Goal: Transaction & Acquisition: Purchase product/service

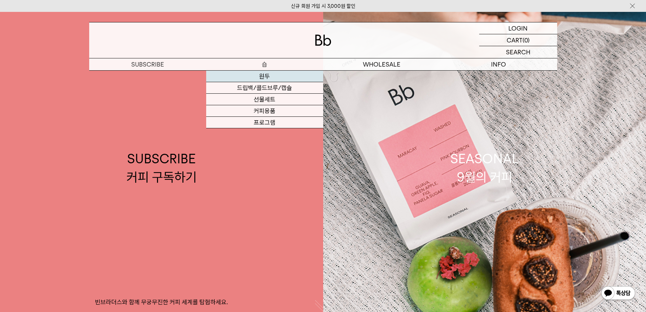
click at [265, 76] on link "원두" at bounding box center [264, 77] width 117 height 12
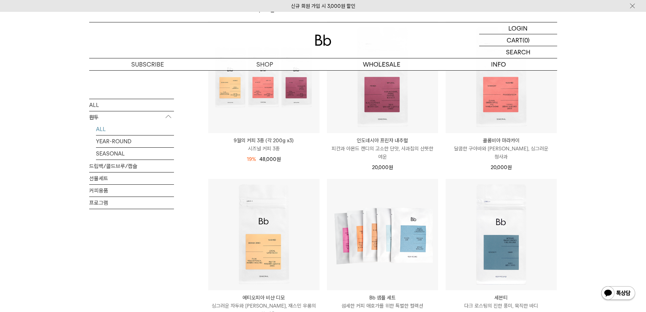
scroll to position [305, 0]
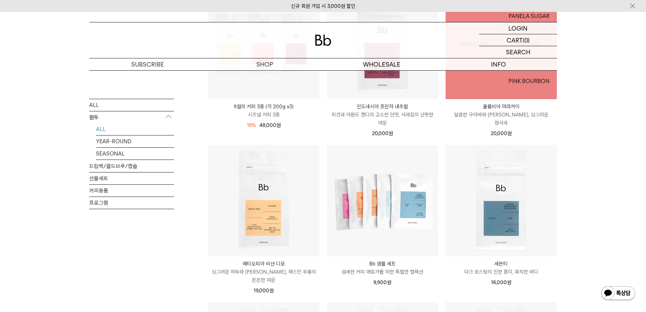
click at [517, 84] on img at bounding box center [501, 43] width 111 height 111
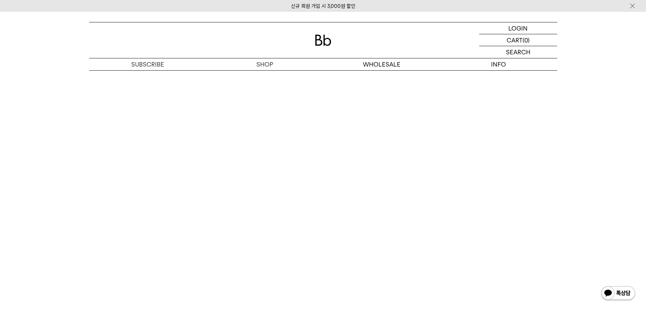
scroll to position [1390, 0]
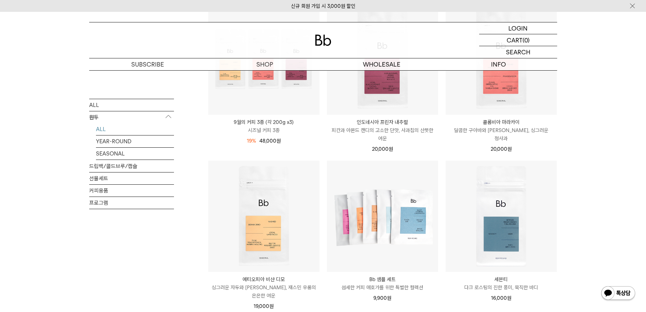
scroll to position [271, 0]
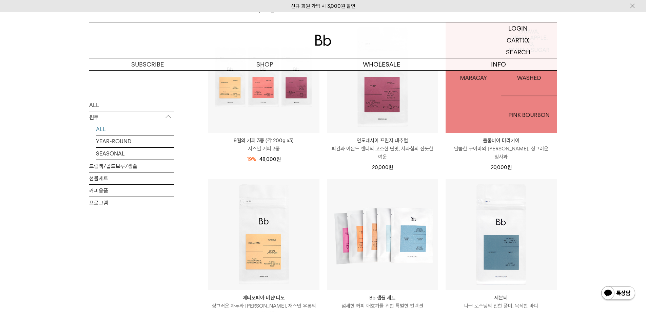
click at [509, 93] on img at bounding box center [501, 77] width 111 height 111
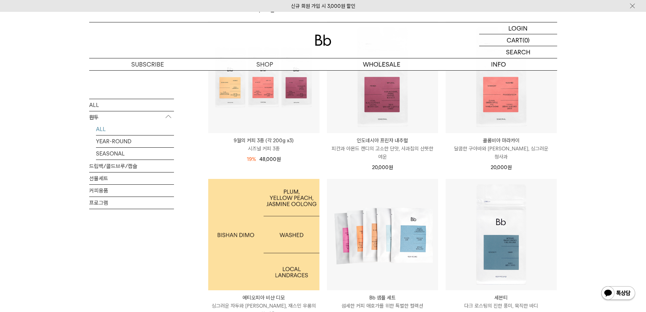
click at [275, 232] on img at bounding box center [263, 234] width 111 height 111
